Goal: Task Accomplishment & Management: Complete application form

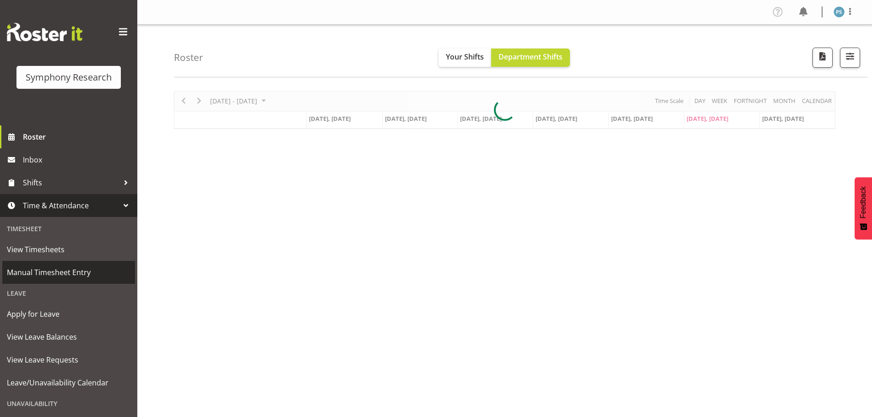
click at [68, 269] on span "Manual Timesheet Entry" at bounding box center [69, 272] width 124 height 14
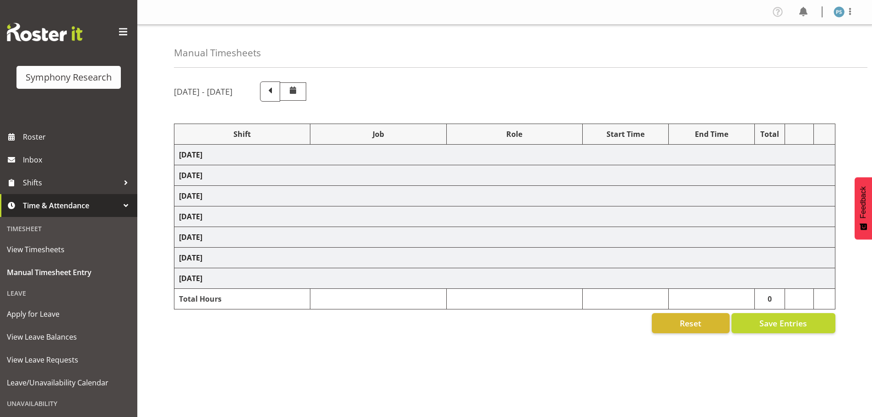
select select "4583"
select select "10499"
select select "4583"
select select "10527"
select select "4583"
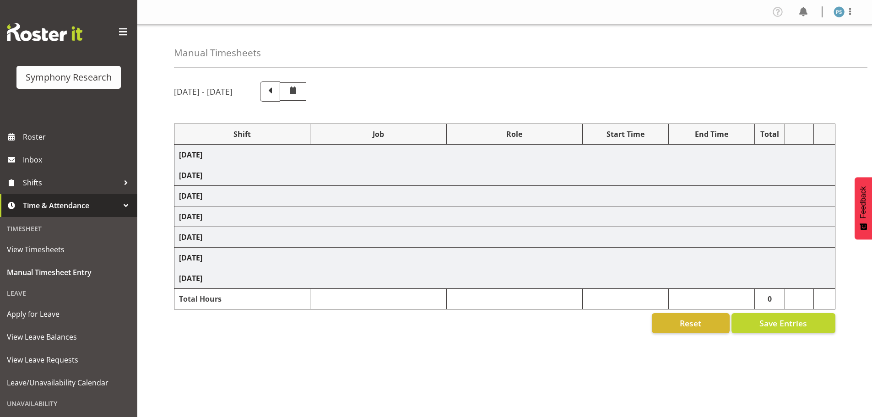
select select "10499"
select select "4583"
select select "10499"
select select "4583"
select select "10527"
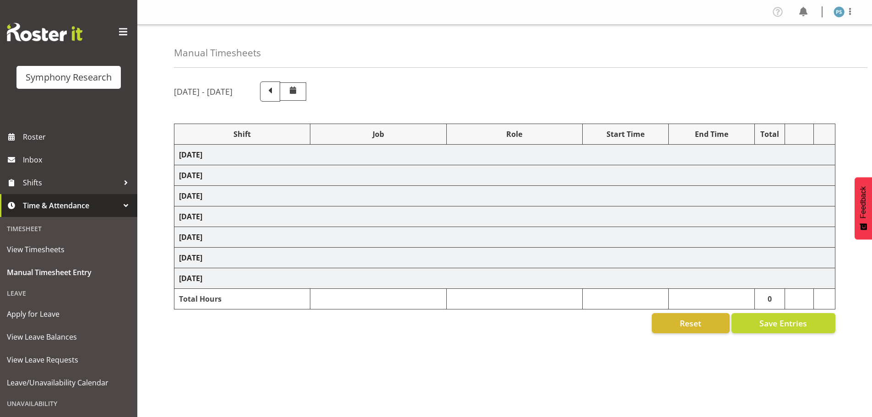
select select "4583"
select select "10527"
select select "4583"
select select "10499"
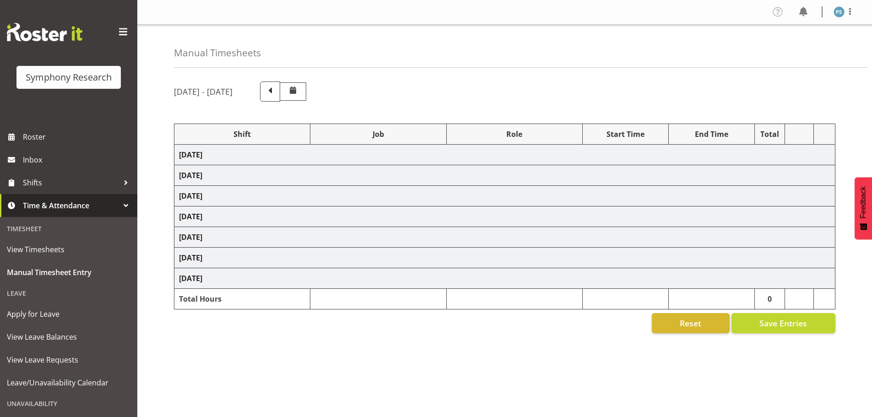
select select "4583"
select select "10527"
select select "4583"
select select "10499"
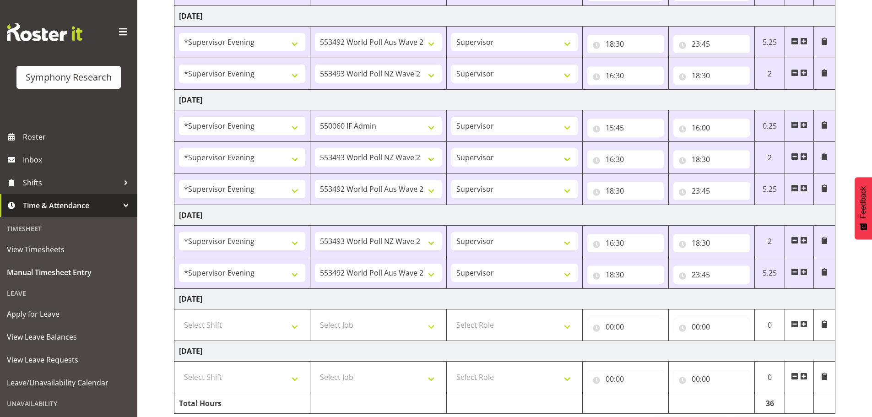
scroll to position [309, 0]
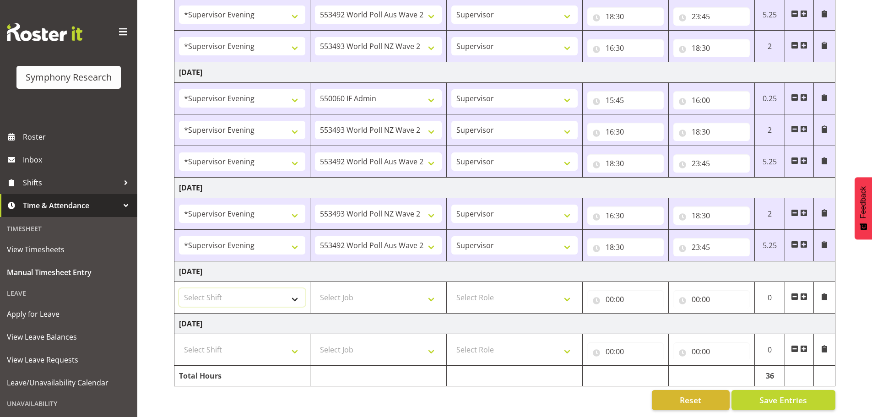
click at [297, 295] on select "Select Shift !!Weekend Residential (Roster IT Shift Label) *Business 9/10am ~ 4…" at bounding box center [242, 297] width 126 height 18
select select "19170"
click at [179, 288] on select "Select Shift !!Weekend Residential (Roster IT Shift Label) *Business 9/10am ~ 4…" at bounding box center [242, 297] width 126 height 18
click at [431, 295] on select "Select Job 550060 IF Admin 553492 World Poll Aus Wave 2 Main 2025 553493 World …" at bounding box center [378, 297] width 126 height 18
select select "10527"
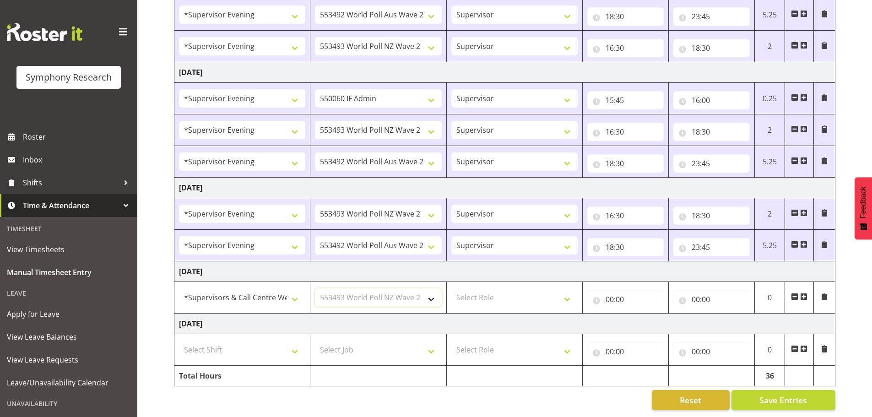
click at [315, 288] on select "Select Job 550060 IF Admin 553492 World Poll Aus Wave 2 Main 2025 553493 World …" at bounding box center [378, 297] width 126 height 18
click at [565, 289] on select "Select Role Supervisor Briefing Interviewing" at bounding box center [514, 297] width 126 height 18
select select "45"
click at [451, 288] on select "Select Role Supervisor Briefing Interviewing" at bounding box center [514, 297] width 126 height 18
click at [610, 295] on input "00:00" at bounding box center [625, 299] width 76 height 18
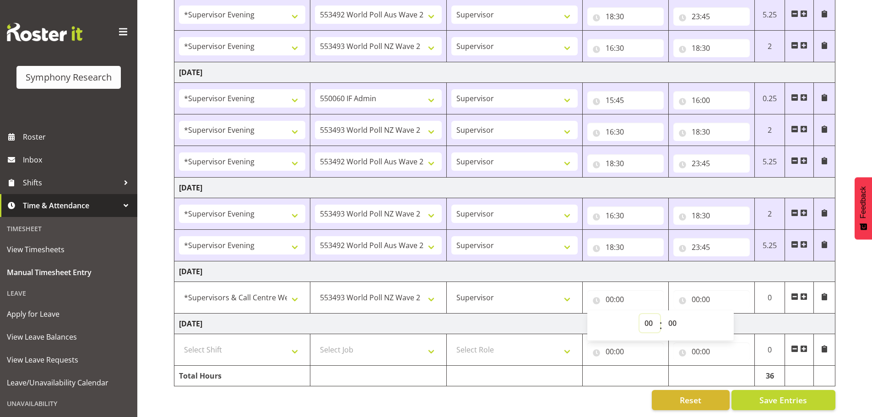
click at [645, 315] on select "00 01 02 03 04 05 06 07 08 09 10 11 12 13 14 15 16 17 18 19 20 21 22 23" at bounding box center [649, 323] width 21 height 18
select select "11"
click at [639, 314] on select "00 01 02 03 04 05 06 07 08 09 10 11 12 13 14 15 16 17 18 19 20 21 22 23" at bounding box center [649, 323] width 21 height 18
type input "11:00"
click at [678, 316] on select "00 01 02 03 04 05 06 07 08 09 10 11 12 13 14 15 16 17 18 19 20 21 22 23 24 25 2…" at bounding box center [673, 323] width 21 height 18
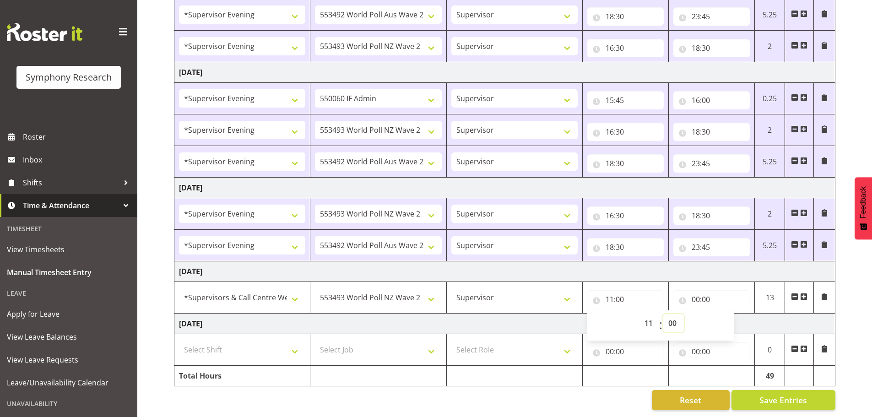
select select "30"
click at [663, 314] on select "00 01 02 03 04 05 06 07 08 09 10 11 12 13 14 15 16 17 18 19 20 21 22 23 24 25 2…" at bounding box center [673, 323] width 21 height 18
type input "11:30"
click at [696, 290] on input "00:00" at bounding box center [711, 299] width 76 height 18
click at [733, 315] on select "00 01 02 03 04 05 06 07 08 09 10 11 12 13 14 15 16 17 18 19 20 21 22 23" at bounding box center [735, 323] width 21 height 18
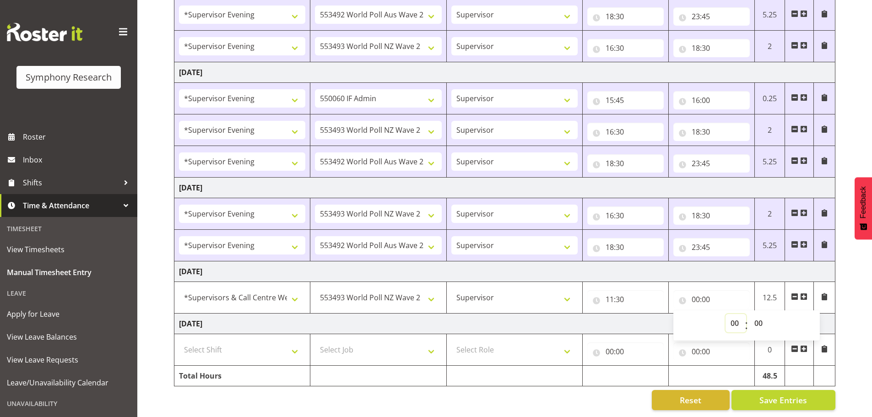
select select "14"
click at [725, 314] on select "00 01 02 03 04 05 06 07 08 09 10 11 12 13 14 15 16 17 18 19 20 21 22 23" at bounding box center [735, 323] width 21 height 18
type input "14:00"
click at [804, 293] on span at bounding box center [803, 296] width 7 height 7
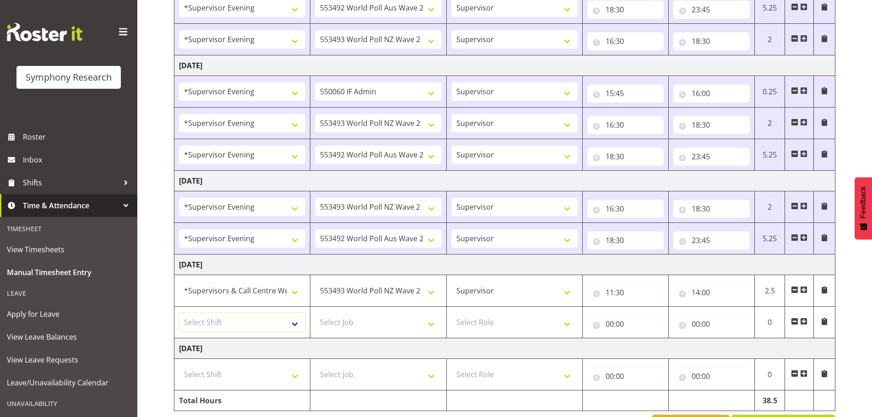
click at [296, 326] on select "Select Shift !!Weekend Residential (Roster IT Shift Label) *Business 9/10am ~ 4…" at bounding box center [242, 322] width 126 height 18
select select "19170"
click at [179, 313] on select "Select Shift !!Weekend Residential (Roster IT Shift Label) *Business 9/10am ~ 4…" at bounding box center [242, 322] width 126 height 18
click at [435, 325] on select "Select Job 550060 IF Admin 553492 World Poll Aus Wave 2 Main 2025 553493 World …" at bounding box center [378, 322] width 126 height 18
select select "10499"
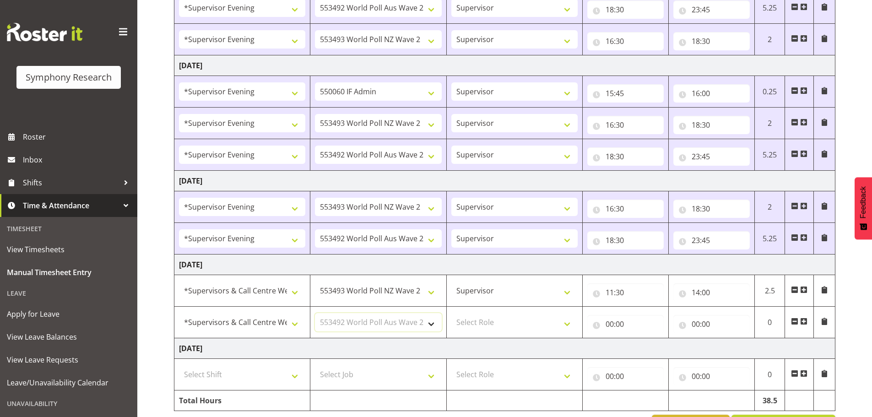
click at [315, 313] on select "Select Job 550060 IF Admin 553492 World Poll Aus Wave 2 Main 2025 553493 World …" at bounding box center [378, 322] width 126 height 18
click at [571, 324] on select "Select Role Supervisor Briefing Interviewing" at bounding box center [514, 322] width 126 height 18
select select "45"
click at [451, 313] on select "Select Role Supervisor Briefing Interviewing" at bounding box center [514, 322] width 126 height 18
click at [611, 324] on input "00:00" at bounding box center [625, 324] width 76 height 18
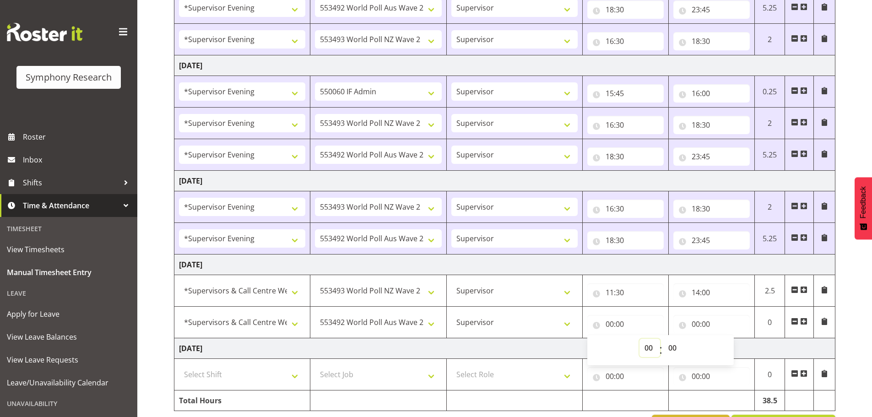
click at [647, 348] on select "00 01 02 03 04 05 06 07 08 09 10 11 12 13 14 15 16 17 18 19 20 21 22 23" at bounding box center [649, 348] width 21 height 18
select select "14"
click at [639, 339] on select "00 01 02 03 04 05 06 07 08 09 10 11 12 13 14 15 16 17 18 19 20 21 22 23" at bounding box center [649, 348] width 21 height 18
type input "14:00"
click at [696, 322] on input "00:00" at bounding box center [711, 324] width 76 height 18
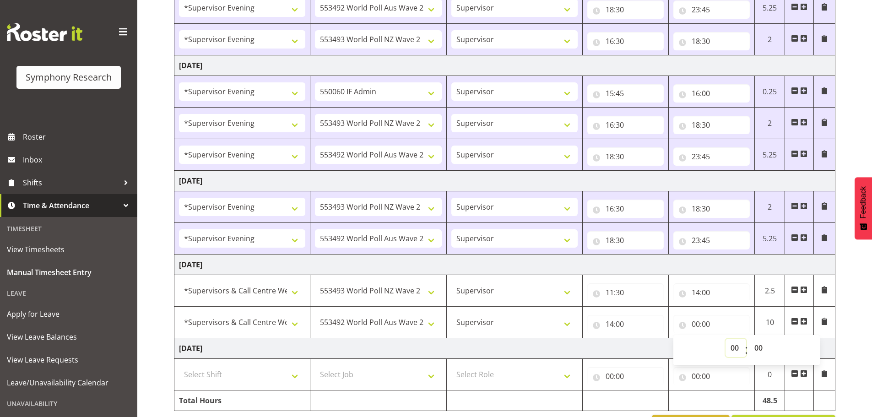
click at [730, 349] on select "00 01 02 03 04 05 06 07 08 09 10 11 12 13 14 15 16 17 18 19 20 21 22 23" at bounding box center [735, 348] width 21 height 18
select select "19"
click at [725, 339] on select "00 01 02 03 04 05 06 07 08 09 10 11 12 13 14 15 16 17 18 19 20 21 22 23" at bounding box center [735, 348] width 21 height 18
type input "19:00"
click at [758, 343] on select "00 01 02 03 04 05 06 07 08 09 10 11 12 13 14 15 16 17 18 19 20 21 22 23 24 25 2…" at bounding box center [759, 348] width 21 height 18
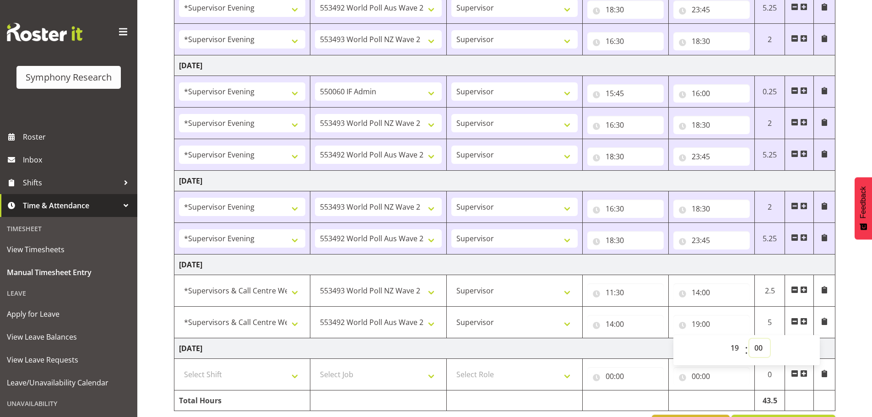
select select "30"
click at [749, 339] on select "00 01 02 03 04 05 06 07 08 09 10 11 12 13 14 15 16 17 18 19 20 21 22 23 24 25 2…" at bounding box center [759, 348] width 21 height 18
type input "19:30"
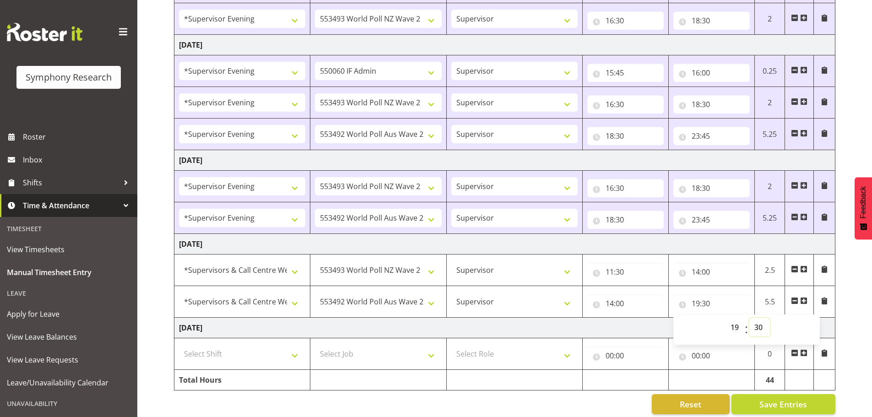
scroll to position [340, 0]
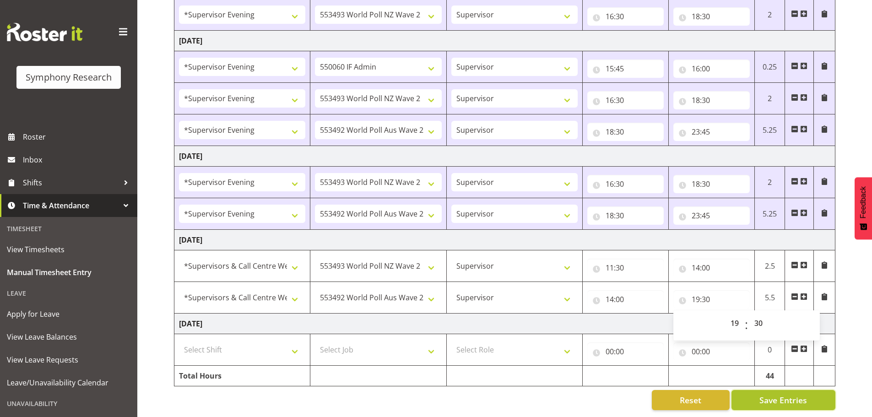
click at [778, 394] on span "Save Entries" at bounding box center [783, 400] width 48 height 12
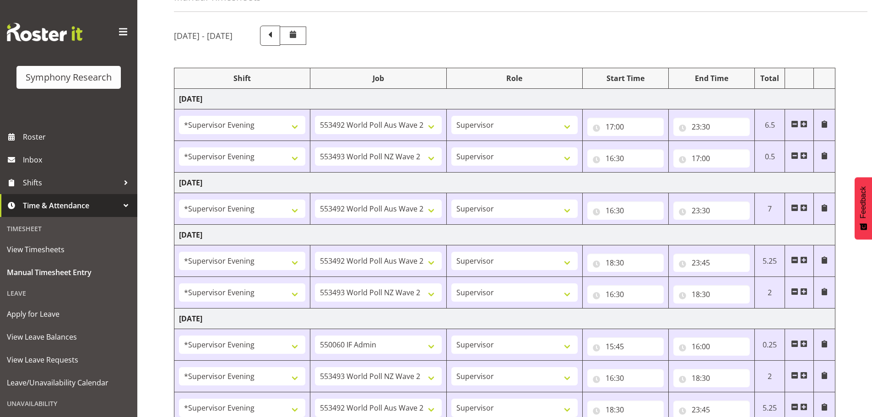
scroll to position [0, 0]
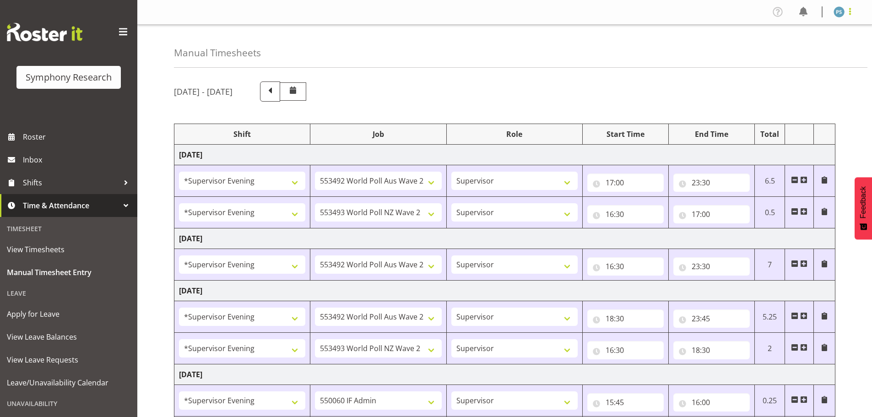
click at [850, 11] on span at bounding box center [849, 11] width 11 height 11
click at [833, 44] on link "Log Out" at bounding box center [811, 48] width 88 height 16
